Goal: Find specific page/section: Find specific page/section

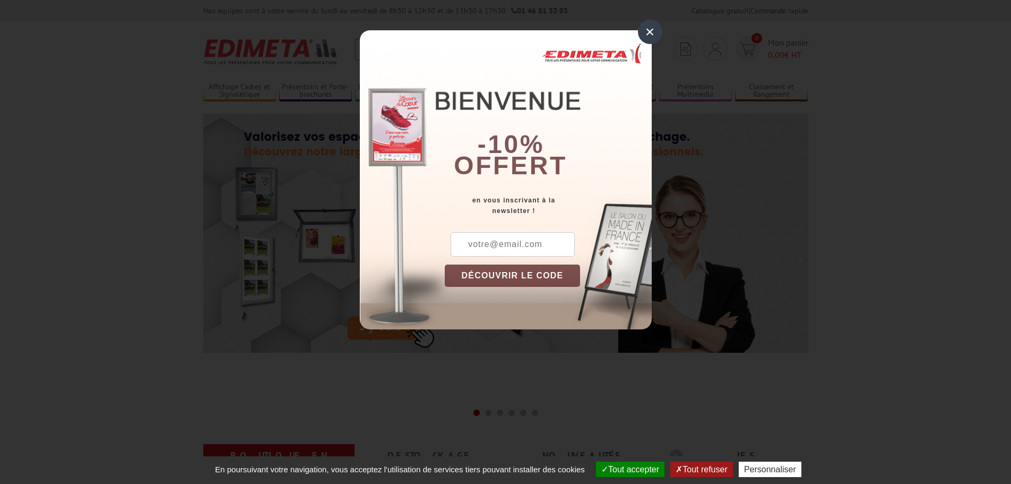
click at [641, 27] on div "×" at bounding box center [650, 32] width 24 height 24
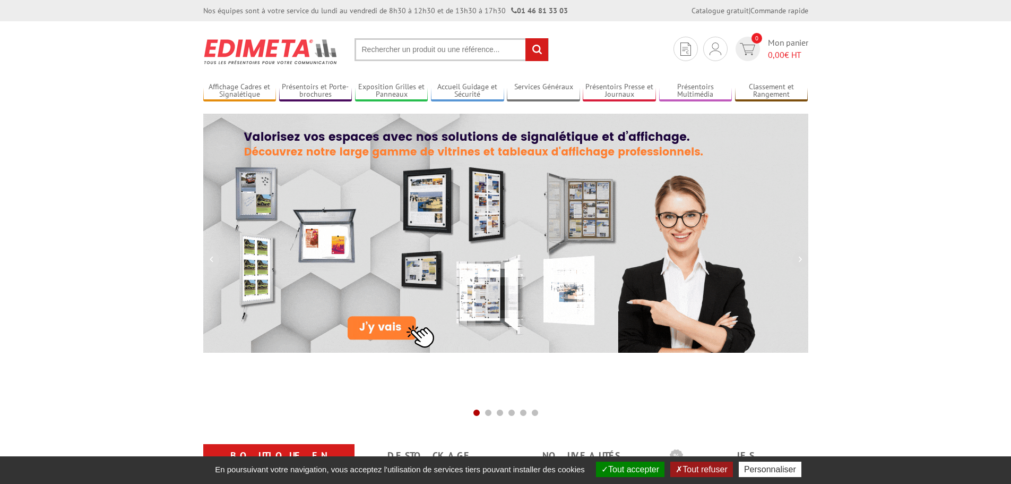
click at [470, 48] on input "text" at bounding box center [452, 49] width 194 height 23
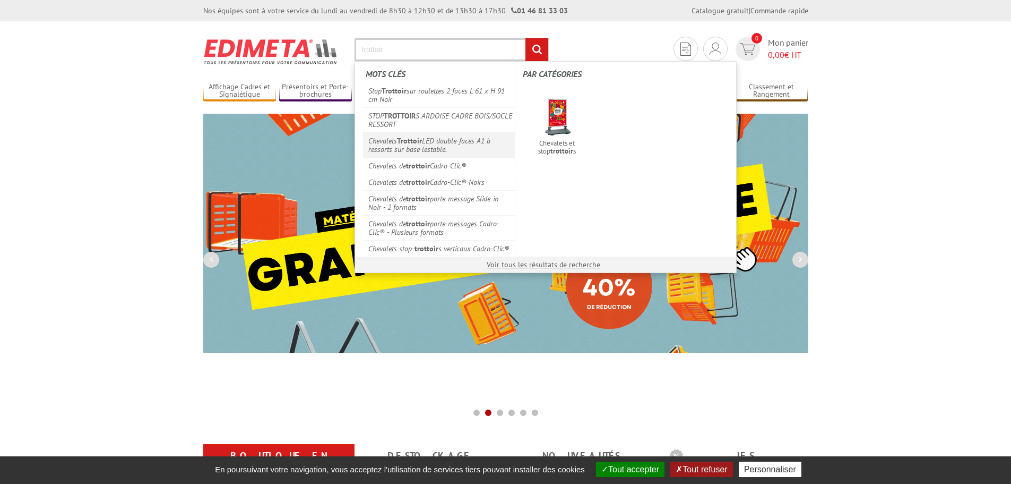
type input "trottoir"
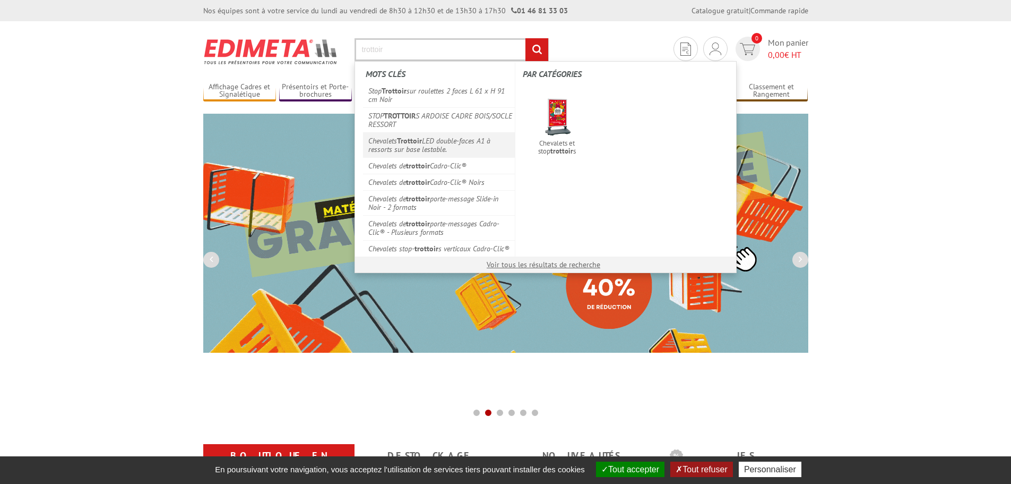
click at [474, 139] on link "Chevalets Trottoir LED double-faces A1 à ressorts sur base lestable." at bounding box center [439, 144] width 152 height 25
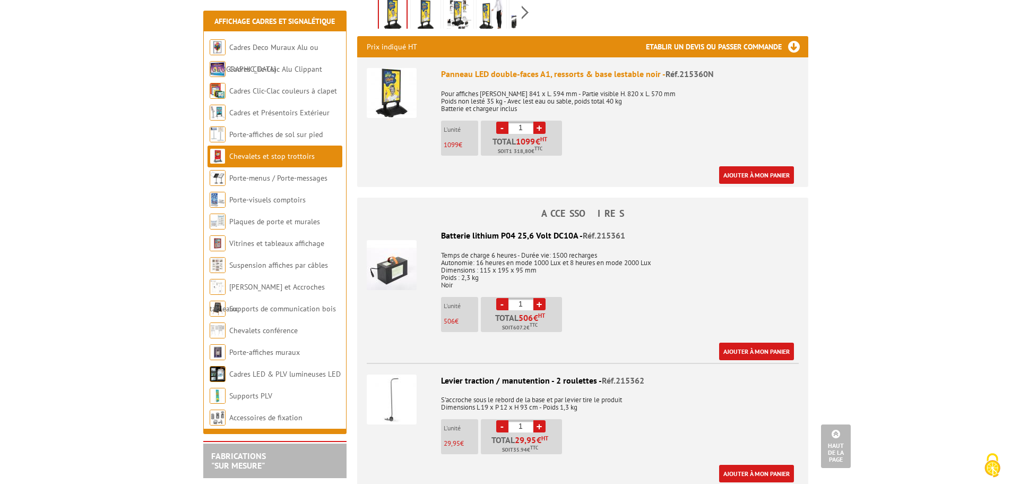
scroll to position [372, 0]
